Goal: Transaction & Acquisition: Subscribe to service/newsletter

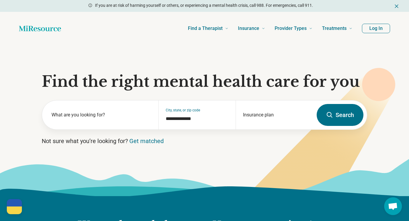
click at [377, 27] on button "Log In" at bounding box center [376, 28] width 28 height 9
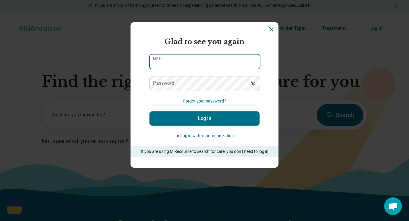
type input "**********"
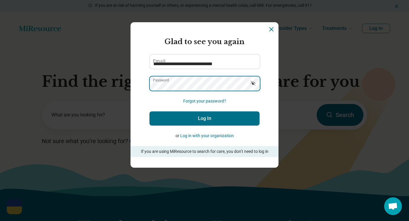
click at [204, 118] on button "Log In" at bounding box center [204, 118] width 110 height 14
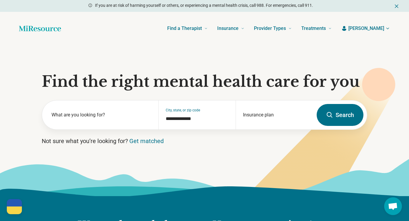
click at [372, 28] on span "[PERSON_NAME]" at bounding box center [366, 28] width 36 height 7
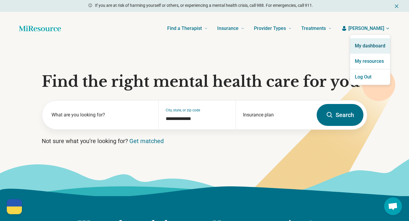
click at [366, 44] on link "My dashboard" at bounding box center [370, 45] width 40 height 15
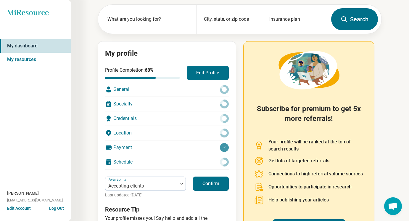
scroll to position [29, 0]
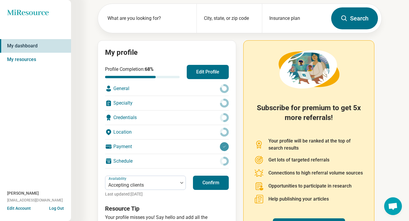
click at [154, 147] on div "Payment" at bounding box center [167, 146] width 124 height 14
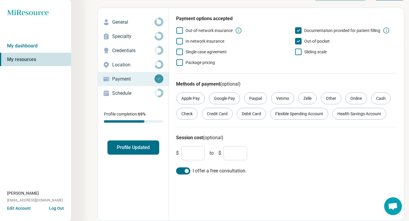
scroll to position [21, 0]
click at [23, 208] on button "Edit Account" at bounding box center [19, 208] width 24 height 6
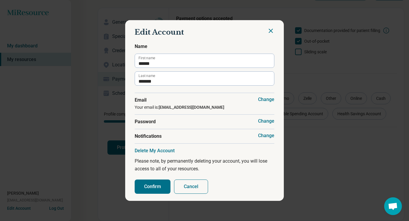
click at [189, 183] on button "Cancel" at bounding box center [191, 186] width 34 height 14
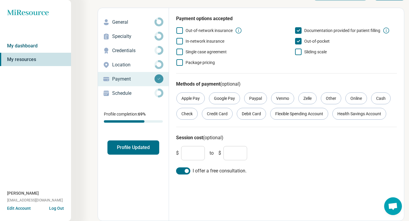
click at [27, 45] on link "My dashboard" at bounding box center [35, 46] width 71 height 14
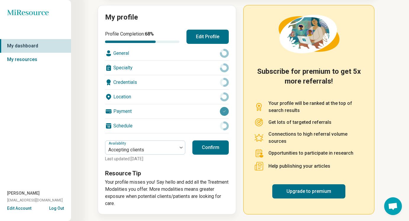
scroll to position [64, 0]
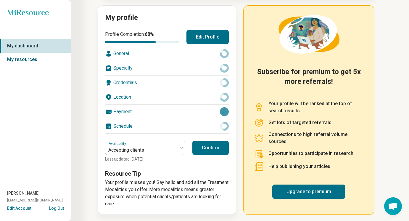
click at [20, 63] on link "My resources" at bounding box center [35, 60] width 71 height 14
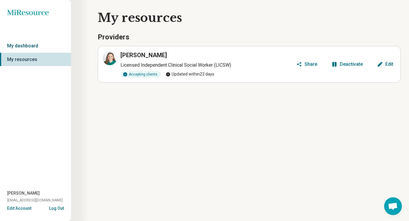
click at [18, 45] on link "My dashboard" at bounding box center [35, 46] width 71 height 14
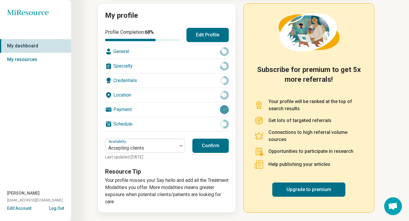
scroll to position [65, 0]
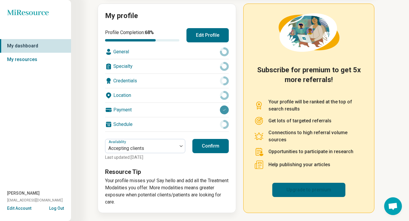
click at [286, 192] on link "Upgrade to premium" at bounding box center [308, 189] width 73 height 14
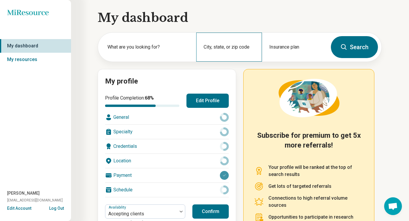
scroll to position [0, 0]
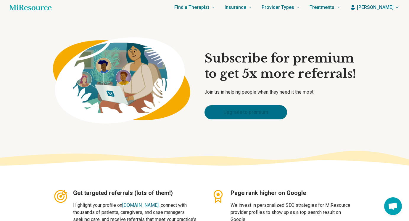
click at [268, 109] on link "Upgrade to premium" at bounding box center [245, 112] width 82 height 14
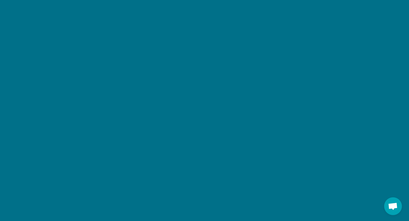
scroll to position [749, 0]
click at [359, 117] on section "Subscribe to premium" at bounding box center [204, 86] width 409 height 362
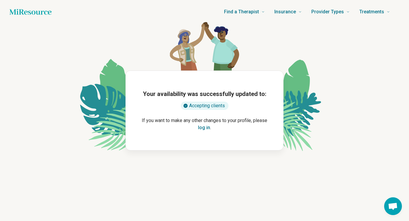
click at [205, 127] on button "log in" at bounding box center [204, 127] width 12 height 7
